Goal: Information Seeking & Learning: Learn about a topic

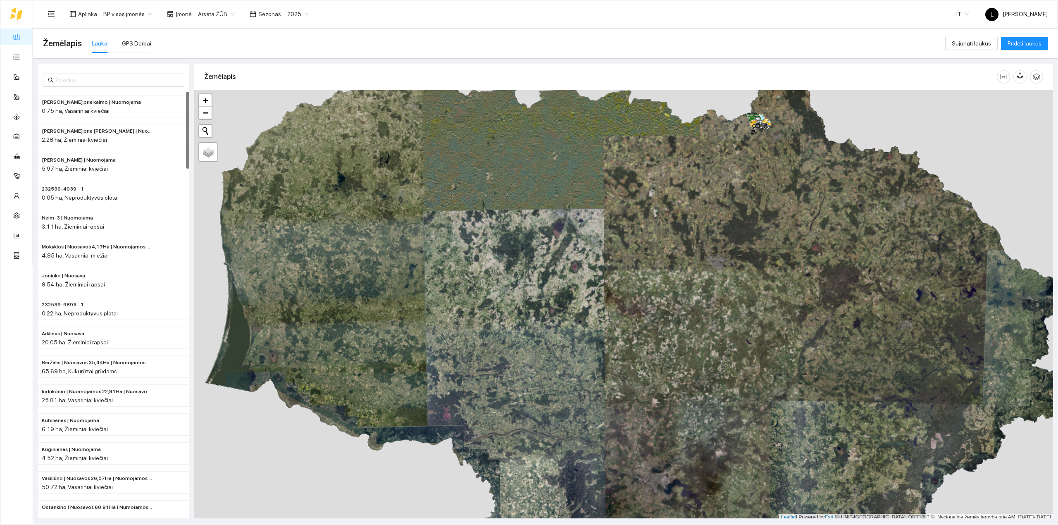
click at [14, 17] on icon at bounding box center [16, 13] width 12 height 13
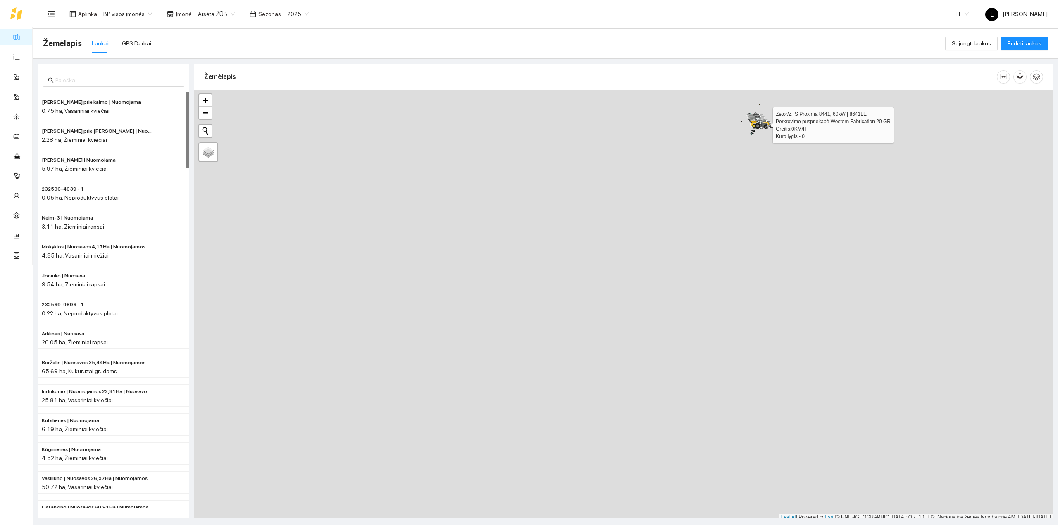
scroll to position [2, 0]
drag, startPoint x: 766, startPoint y: 138, endPoint x: 693, endPoint y: 232, distance: 119.2
click at [699, 215] on icon at bounding box center [706, 210] width 15 height 9
click at [24, 55] on link "Užduotys" at bounding box center [36, 56] width 24 height 7
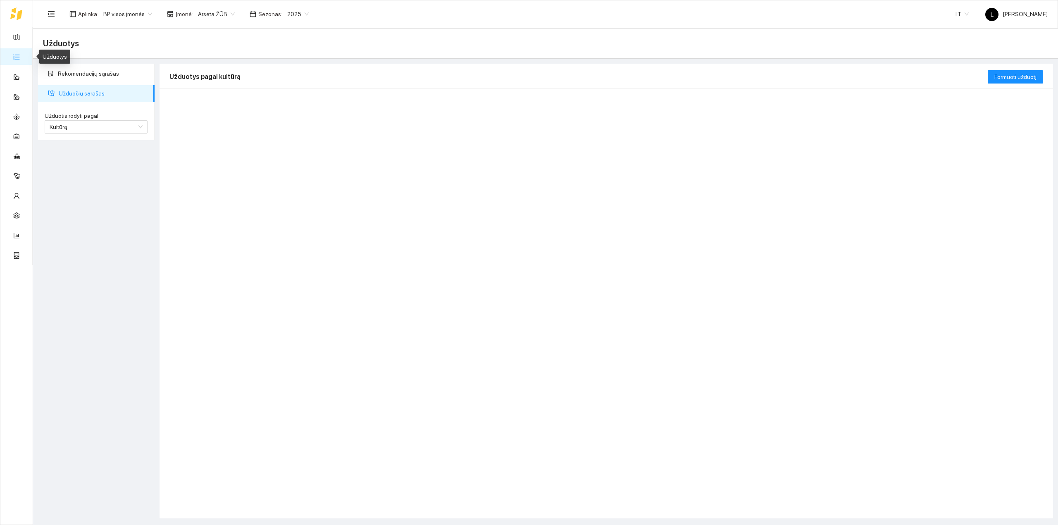
click at [24, 55] on link "Užduotys" at bounding box center [36, 56] width 24 height 7
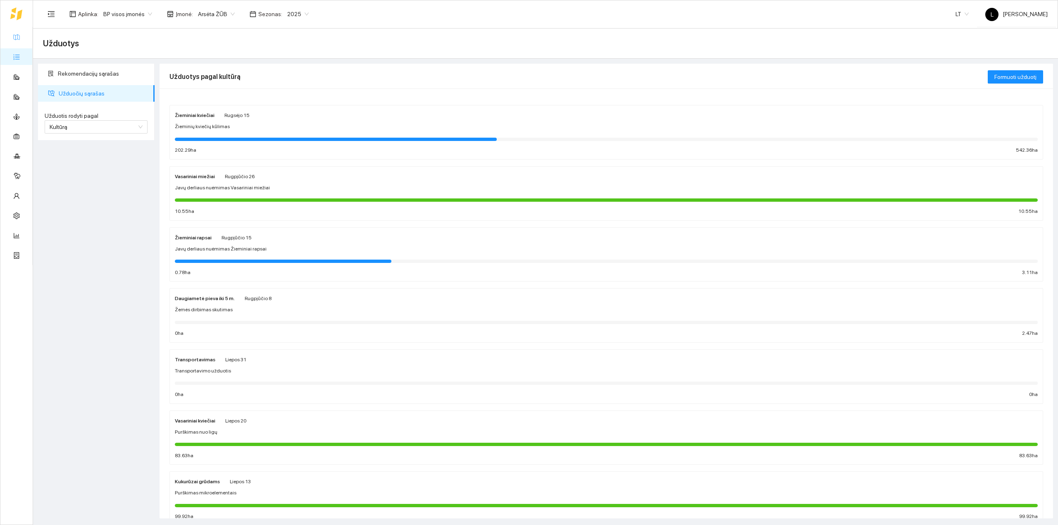
click at [24, 39] on link "Žemėlapis" at bounding box center [37, 36] width 27 height 7
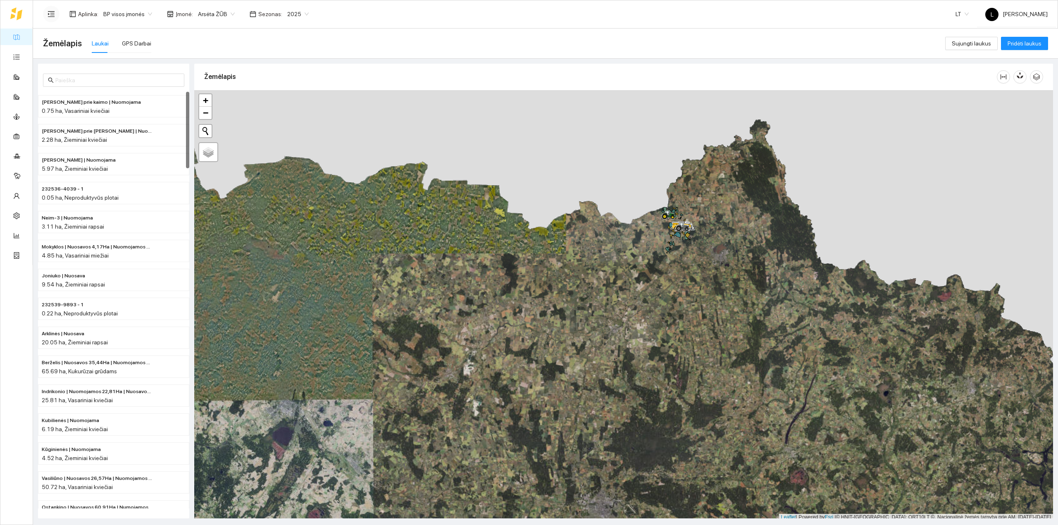
click at [43, 12] on button "button" at bounding box center [51, 14] width 17 height 17
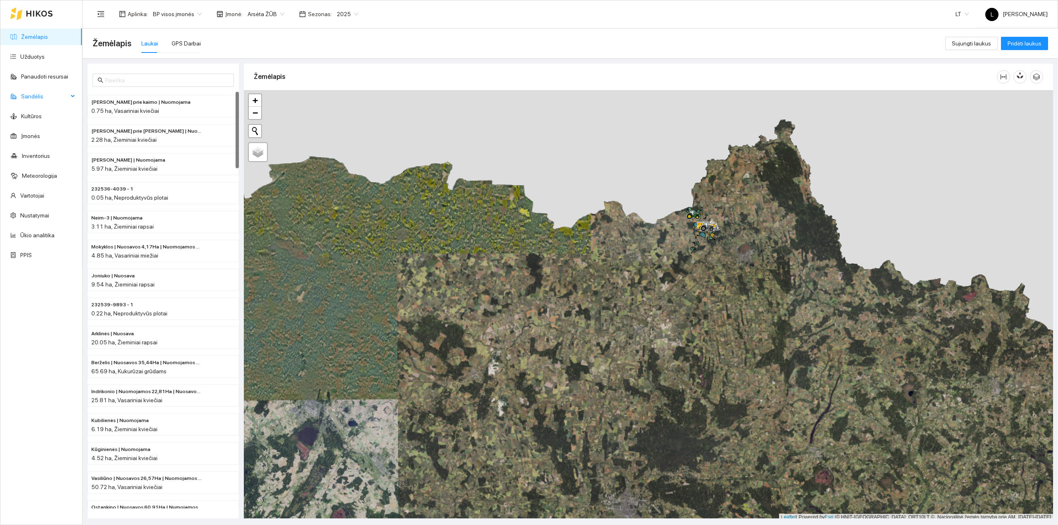
click at [52, 98] on span "Sandėlis" at bounding box center [44, 96] width 47 height 17
click at [42, 174] on link "Pesticidai" at bounding box center [32, 175] width 24 height 7
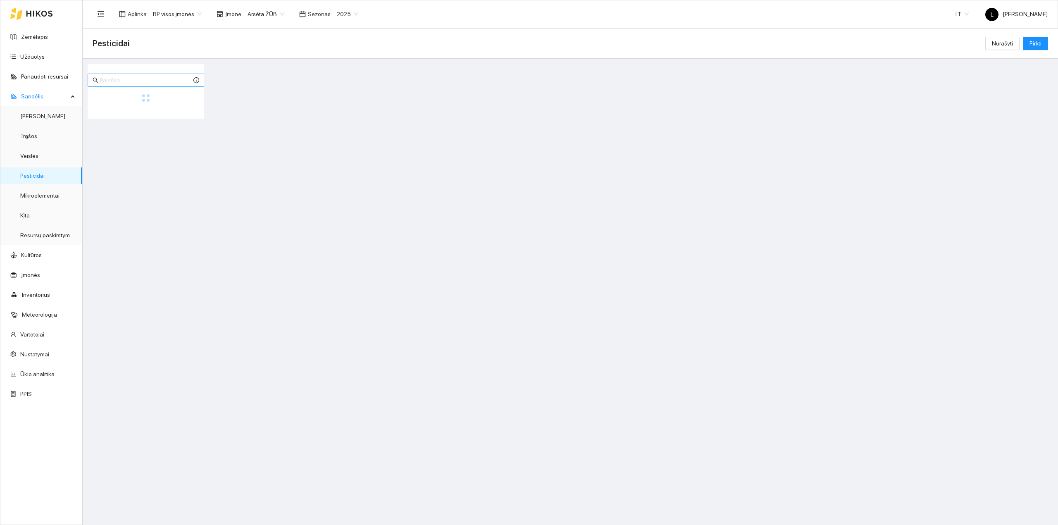
click at [126, 78] on input "text" at bounding box center [146, 80] width 92 height 9
type input "[PERSON_NAME]"
click at [150, 104] on div "Herbicidai" at bounding box center [127, 105] width 73 height 9
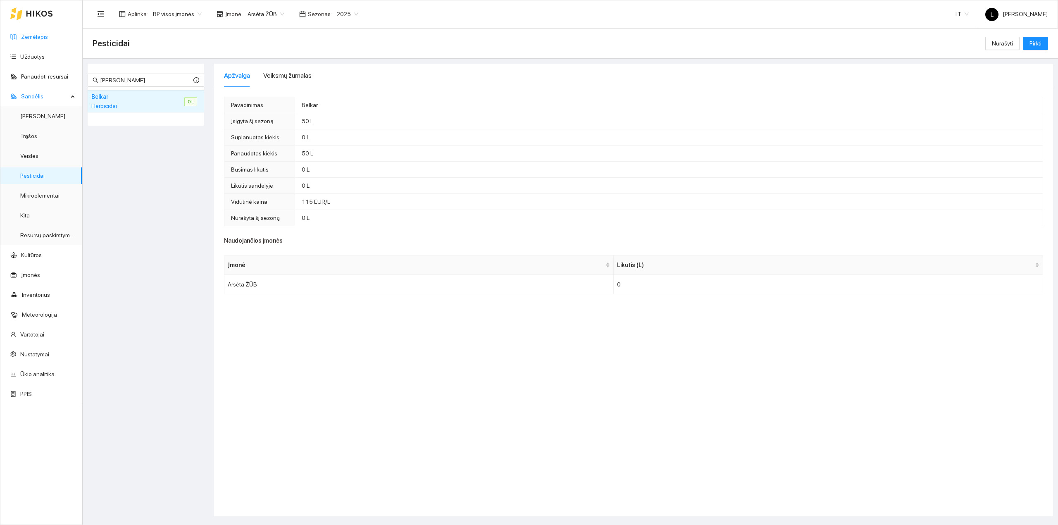
click at [41, 34] on link "Žemėlapis" at bounding box center [34, 36] width 27 height 7
